Goal: Task Accomplishment & Management: Complete application form

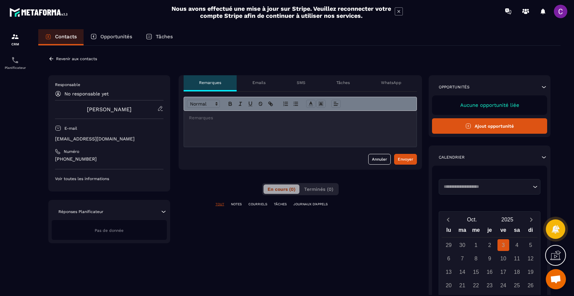
scroll to position [45, 0]
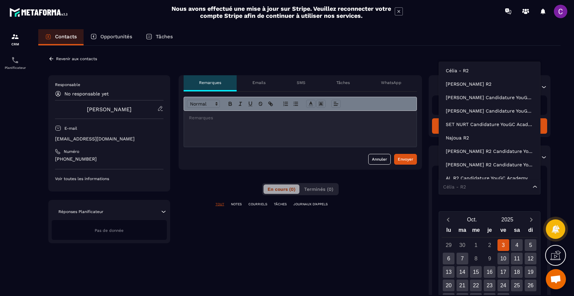
click at [534, 186] on icon "Search for option" at bounding box center [535, 186] width 7 height 7
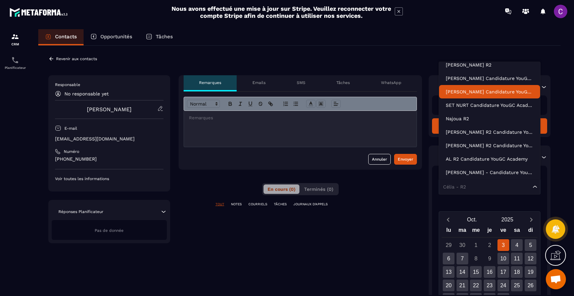
scroll to position [20, 0]
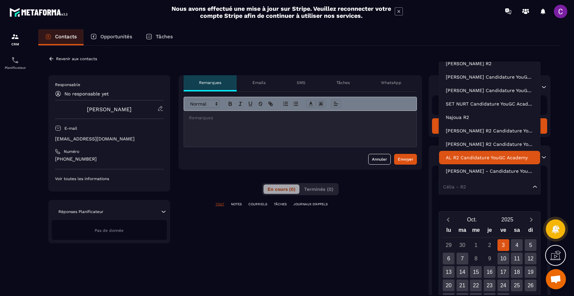
click at [428, 193] on div "**********" at bounding box center [299, 253] width 502 height 356
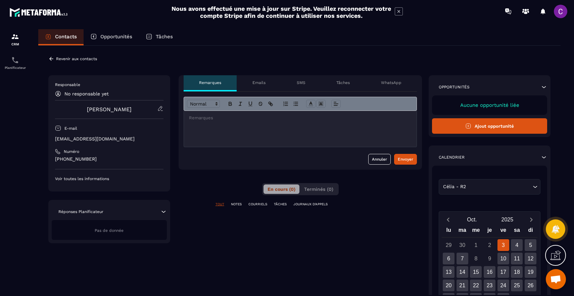
click at [506, 130] on button "Ajout opportunité" at bounding box center [489, 125] width 115 height 15
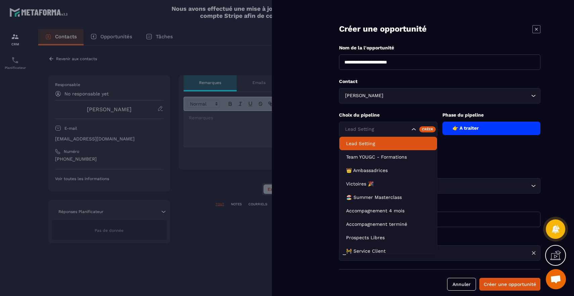
click at [408, 131] on input "Search for option" at bounding box center [377, 129] width 66 height 7
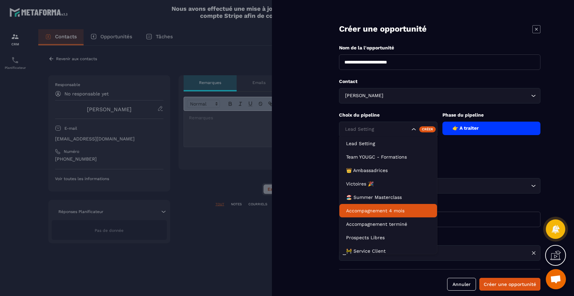
scroll to position [31, 0]
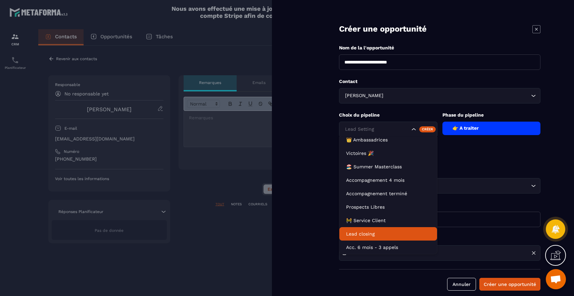
click at [377, 234] on p "Lead closing" at bounding box center [388, 233] width 84 height 7
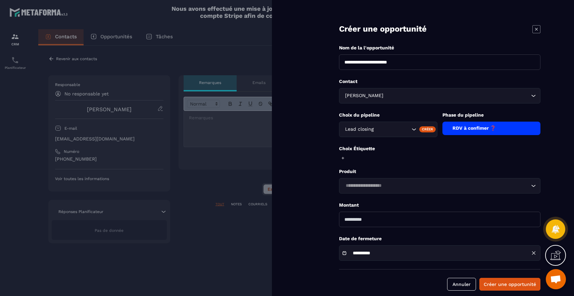
click at [499, 129] on div "RDV à confimer ❓" at bounding box center [492, 128] width 98 height 13
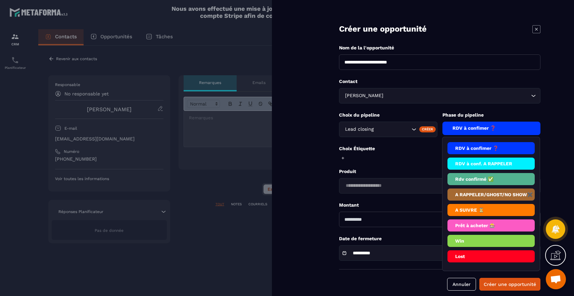
click at [488, 177] on li "Rdv confirmé ✅" at bounding box center [492, 179] width 88 height 12
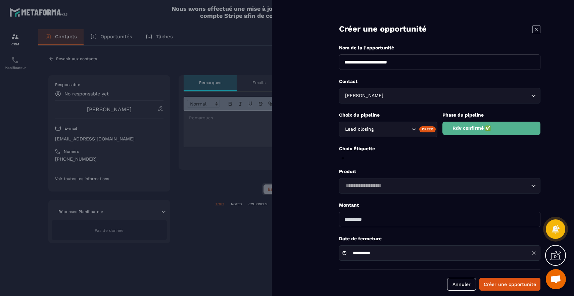
scroll to position [8, 0]
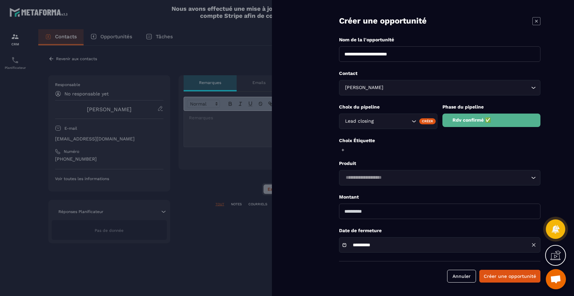
click at [535, 245] on icon at bounding box center [534, 245] width 6 height 6
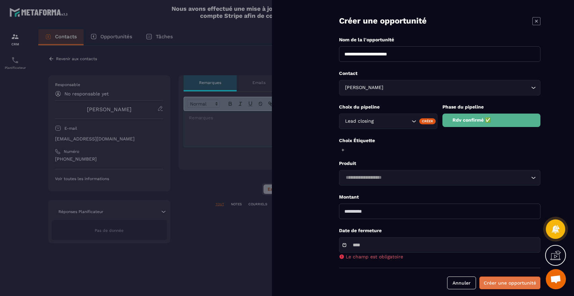
click at [519, 279] on button "Créer une opportunité" at bounding box center [510, 282] width 61 height 13
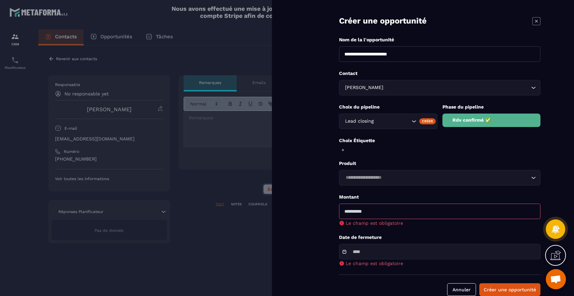
click at [407, 212] on input "number" at bounding box center [440, 211] width 202 height 15
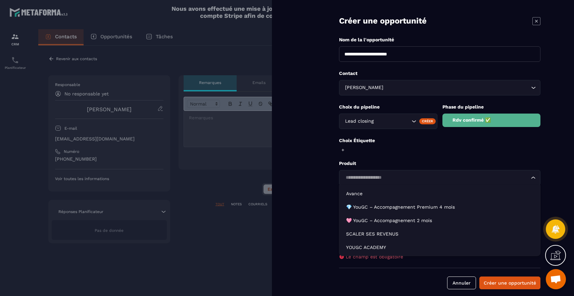
click at [450, 170] on div "Loading..." at bounding box center [440, 177] width 202 height 15
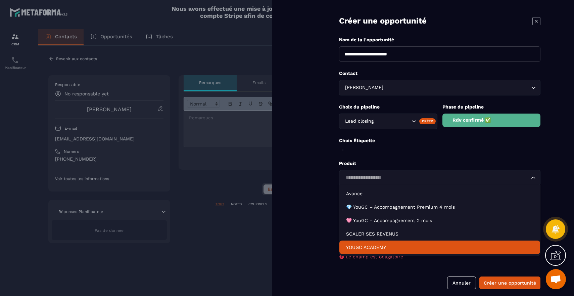
click at [412, 242] on li "YOUGC ACADEMY" at bounding box center [440, 246] width 201 height 13
type input "*******"
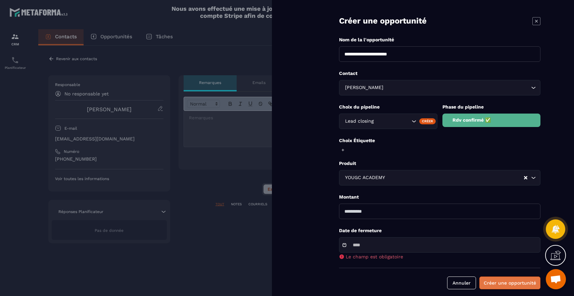
click at [511, 280] on button "Créer une opportunité" at bounding box center [510, 282] width 61 height 13
click at [512, 280] on button "Créer une opportunité" at bounding box center [510, 282] width 61 height 13
click at [468, 243] on div at bounding box center [440, 244] width 202 height 15
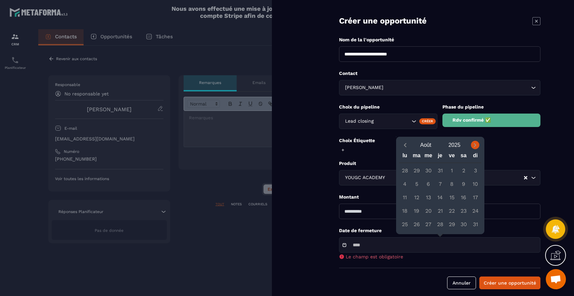
click at [476, 147] on icon "Next month" at bounding box center [475, 145] width 7 height 7
click at [405, 143] on icon "Previous month" at bounding box center [405, 145] width 7 height 7
click at [455, 171] on div "3" at bounding box center [452, 171] width 12 height 12
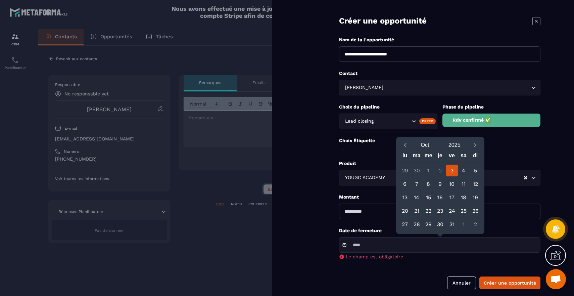
type input "**********"
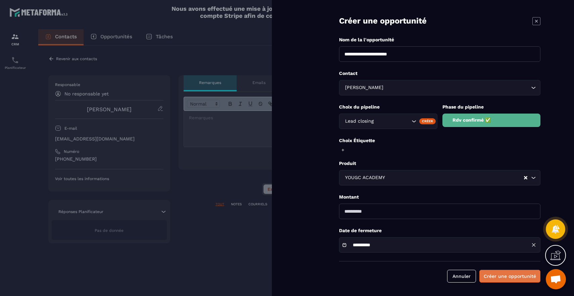
click at [494, 276] on button "Créer une opportunité" at bounding box center [510, 276] width 61 height 13
